Goal: Task Accomplishment & Management: Use online tool/utility

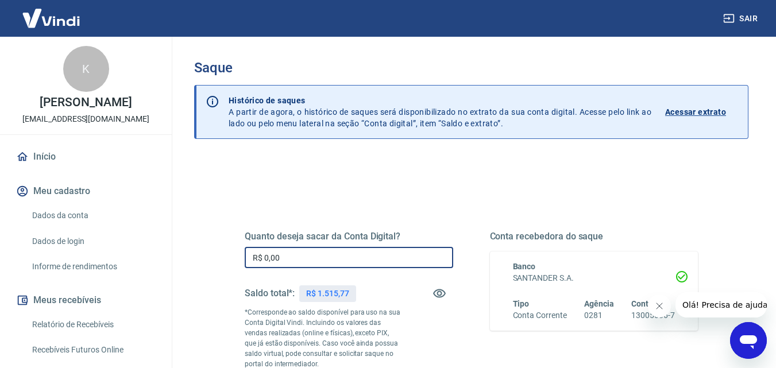
click at [315, 261] on input "R$ 0,00" at bounding box center [349, 257] width 208 height 21
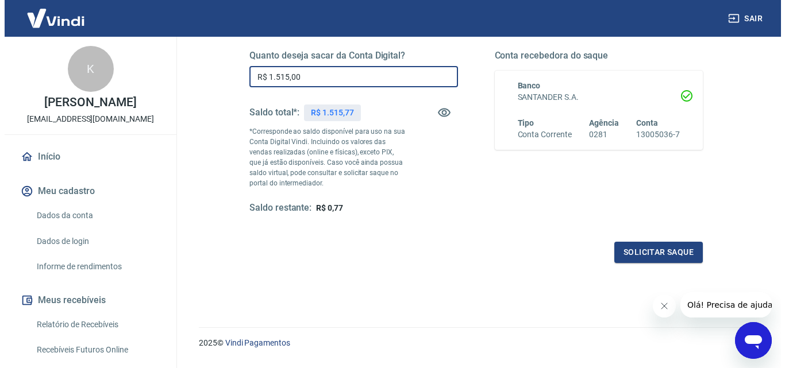
scroll to position [191, 0]
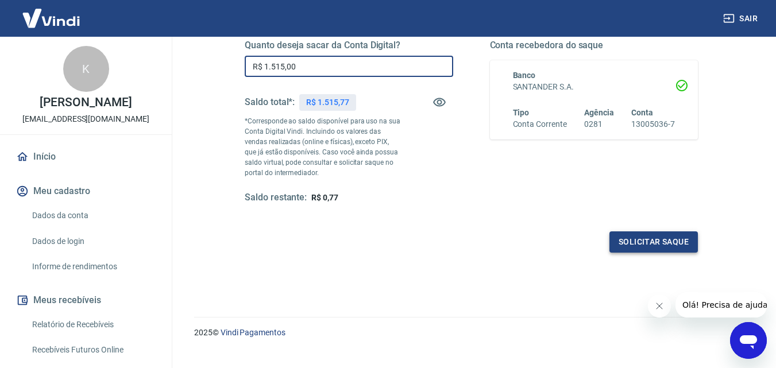
type input "R$ 1.515,00"
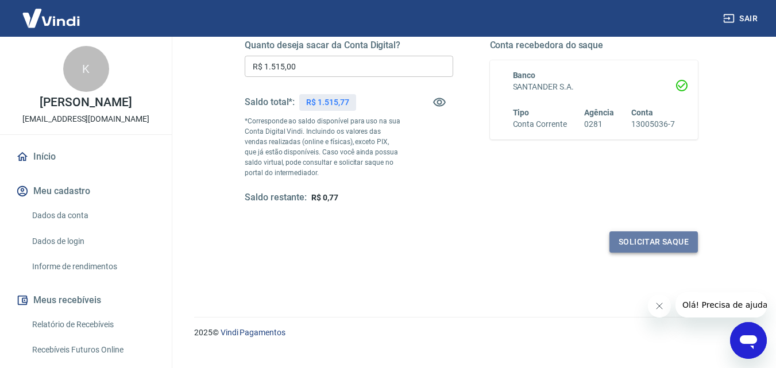
click at [633, 244] on button "Solicitar saque" at bounding box center [653, 241] width 88 height 21
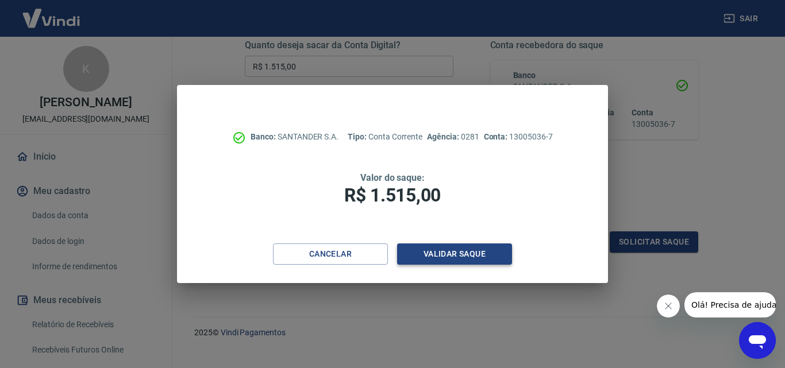
click at [477, 262] on button "Validar saque" at bounding box center [454, 254] width 115 height 21
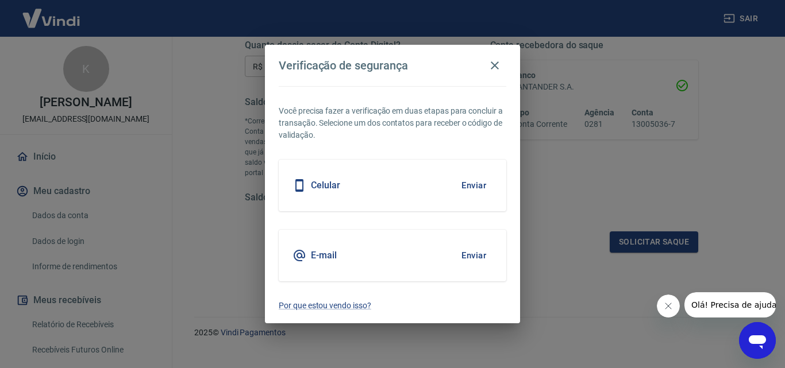
click at [481, 245] on button "Enviar" at bounding box center [473, 256] width 37 height 24
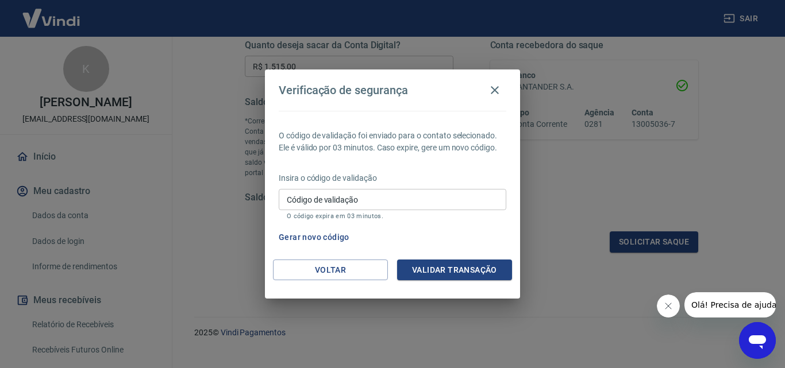
click at [346, 196] on div "Código de validação Código de validação O código expira em 03 minutos." at bounding box center [392, 204] width 227 height 31
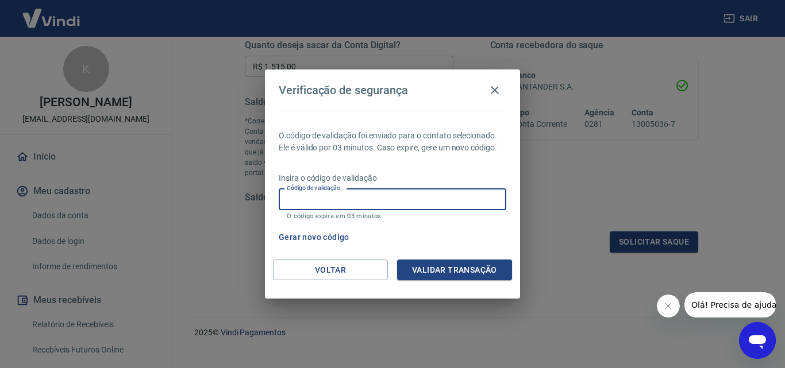
click at [376, 201] on input "Código de validação" at bounding box center [392, 199] width 227 height 21
paste input "284452"
type input "284452"
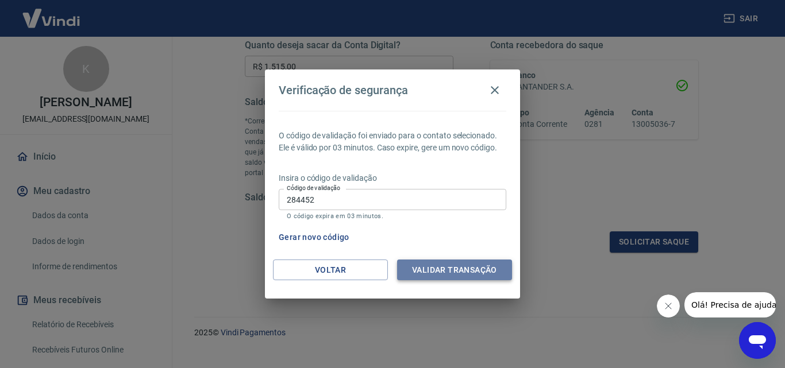
click at [441, 268] on button "Validar transação" at bounding box center [454, 270] width 115 height 21
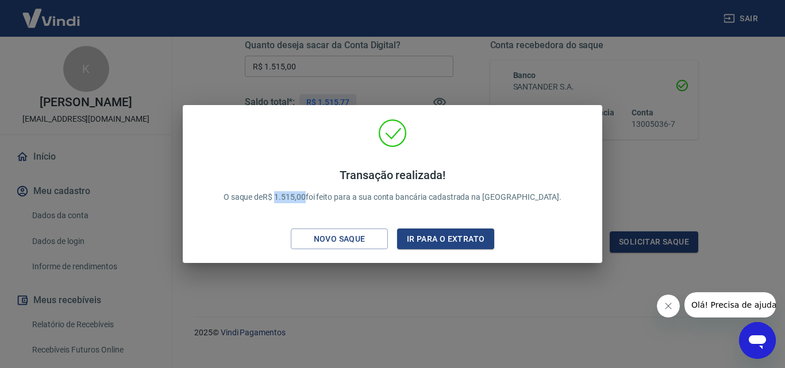
drag, startPoint x: 311, startPoint y: 192, endPoint x: 335, endPoint y: 196, distance: 23.8
click at [335, 196] on p "Transação realizada! O saque de R$ 1.515,00 foi feito para a sua conta bancária…" at bounding box center [392, 185] width 338 height 35
copy p "1.515,00"
